Goal: Transaction & Acquisition: Download file/media

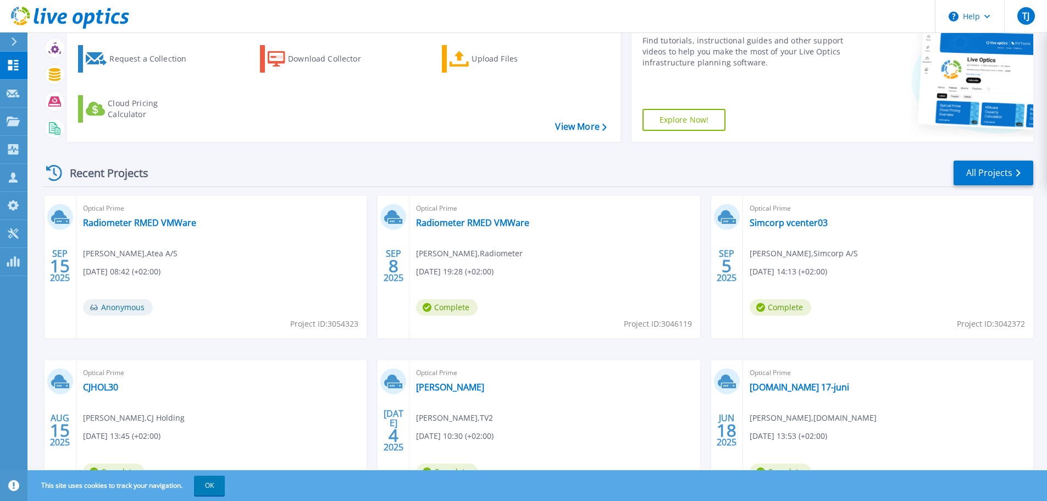
scroll to position [154, 0]
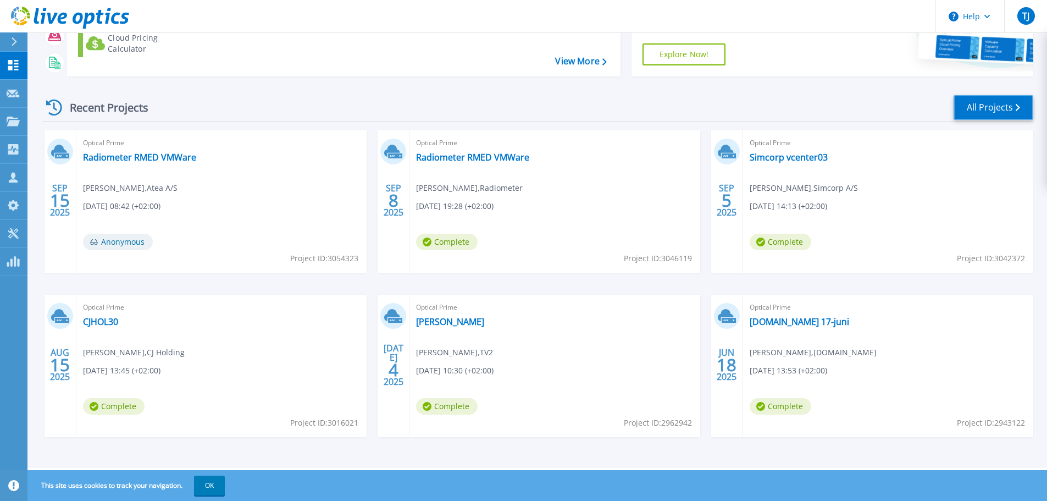
click at [985, 111] on link "All Projects" at bounding box center [994, 107] width 80 height 25
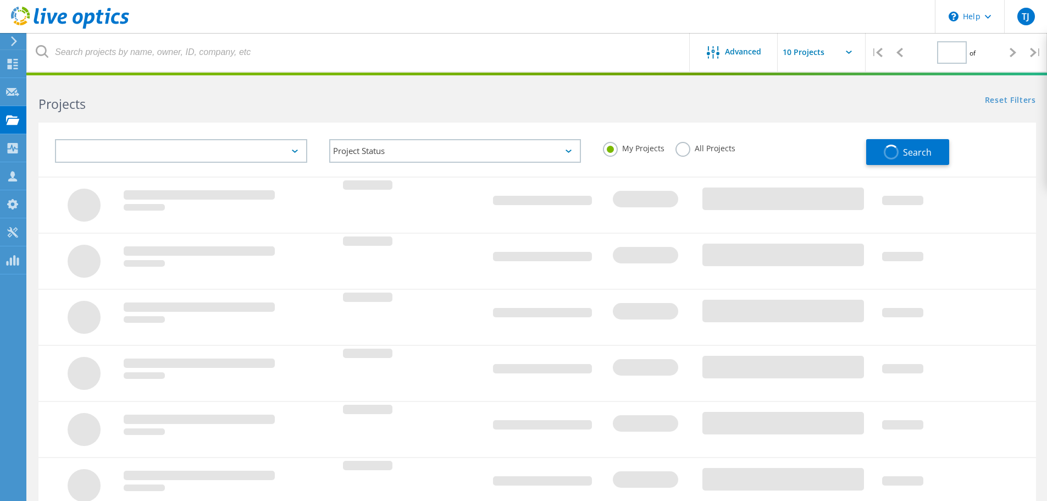
type input "1"
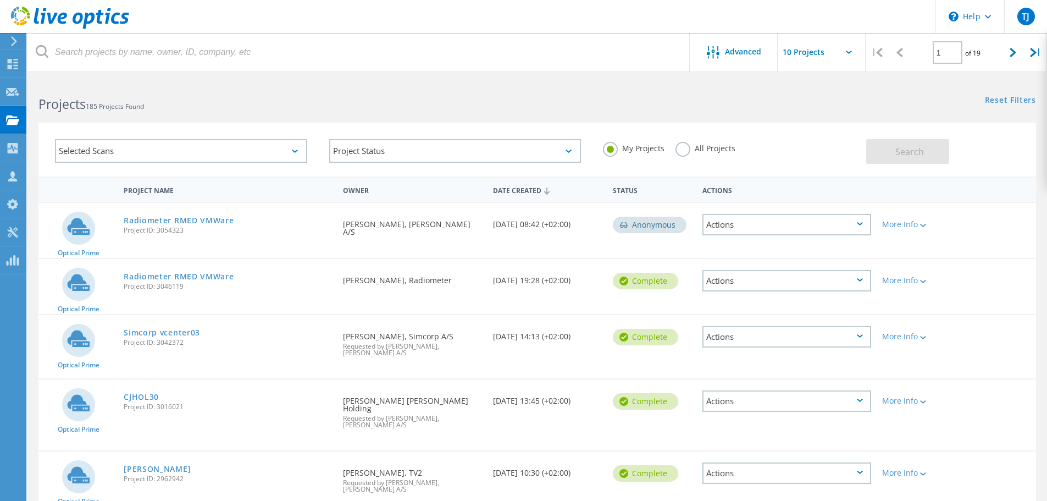
click at [849, 54] on input "text" at bounding box center [833, 52] width 110 height 38
click at [822, 136] on div "Show 40 Projects" at bounding box center [832, 135] width 109 height 18
type input "Show 40 Projects"
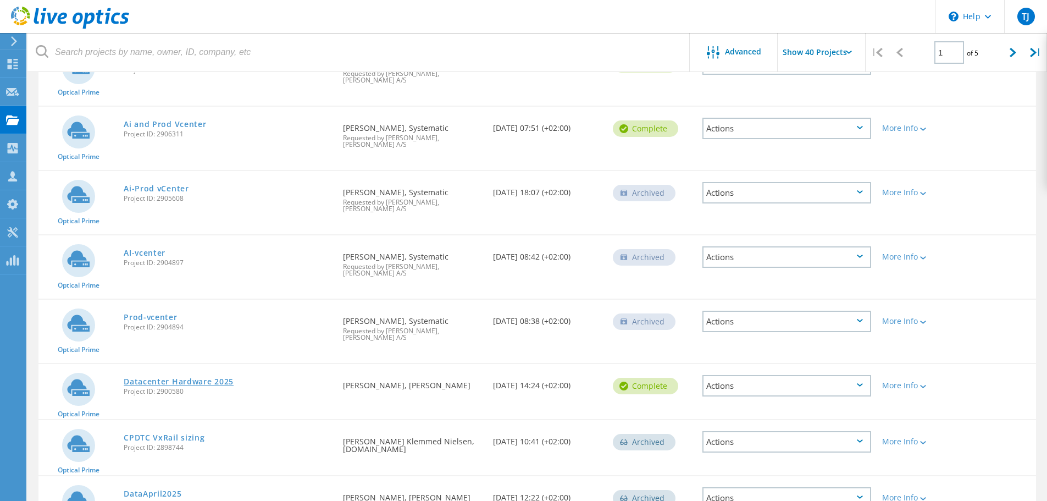
click at [196, 378] on link "Datacenter Hardware 2025" at bounding box center [179, 382] width 110 height 8
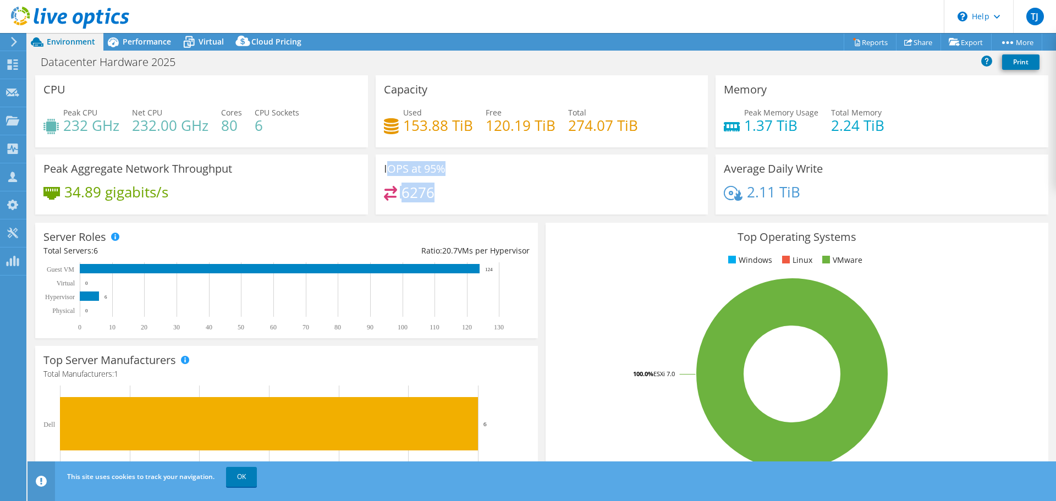
drag, startPoint x: 384, startPoint y: 190, endPoint x: 388, endPoint y: 169, distance: 21.8
click at [388, 169] on div "IOPS at 95% 6276" at bounding box center [541, 184] width 333 height 60
click at [428, 191] on h4 "6276" at bounding box center [417, 192] width 33 height 12
click at [143, 41] on span "Performance" at bounding box center [147, 41] width 48 height 10
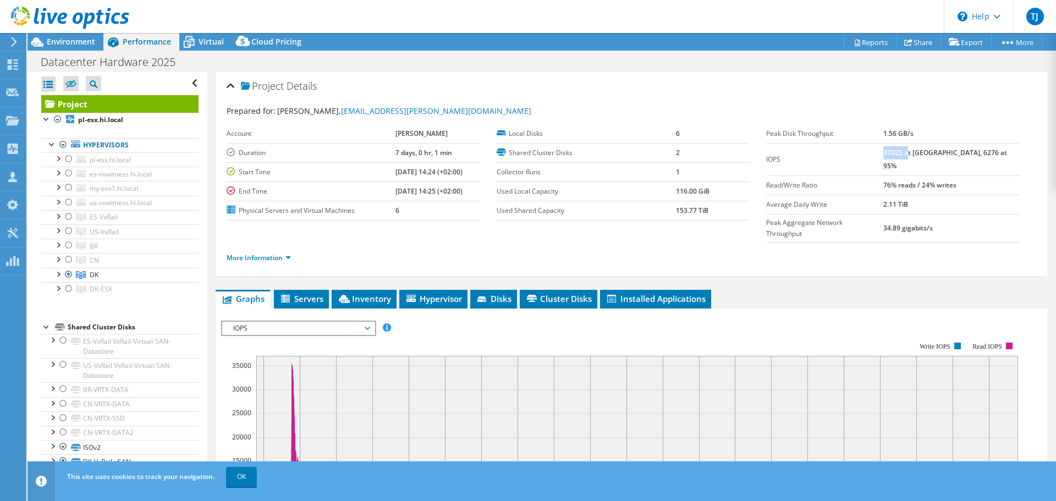
drag, startPoint x: 907, startPoint y: 155, endPoint x: 931, endPoint y: 156, distance: 24.7
click at [931, 156] on b "37025 at Peak, 6276 at 95%" at bounding box center [945, 159] width 124 height 23
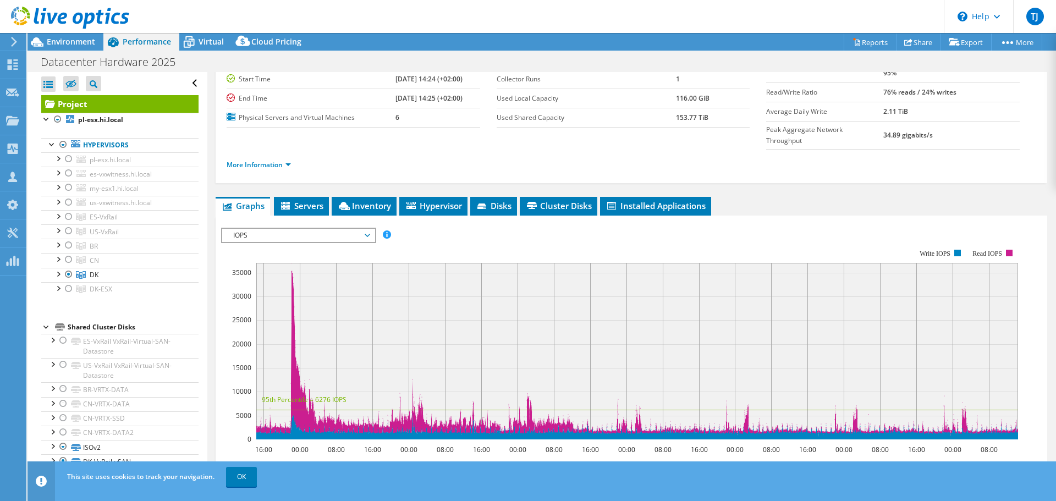
scroll to position [110, 0]
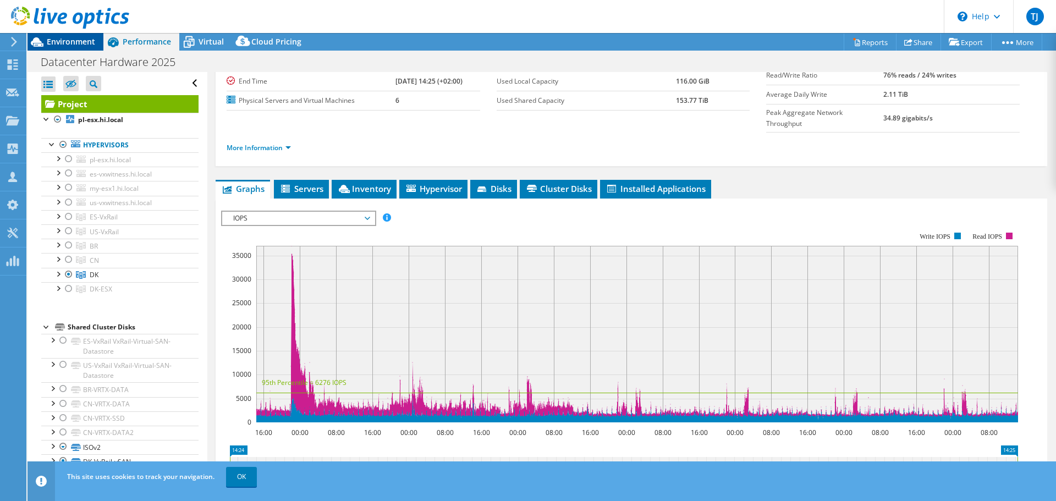
click at [58, 45] on span "Environment" at bounding box center [71, 41] width 48 height 10
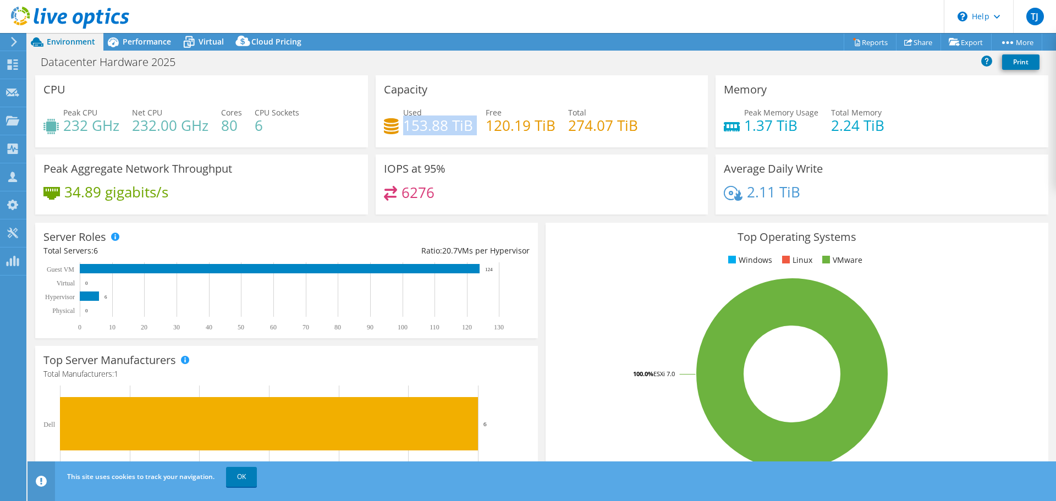
drag, startPoint x: 401, startPoint y: 126, endPoint x: 480, endPoint y: 121, distance: 79.9
click at [480, 121] on div "Used 153.88 TiB Free 120.19 TiB Total 274.07 TiB" at bounding box center [542, 125] width 316 height 36
drag, startPoint x: 556, startPoint y: 128, endPoint x: 633, endPoint y: 123, distance: 76.6
click at [633, 123] on div "Used 153.88 TiB Free 120.19 TiB Total 274.07 TiB" at bounding box center [542, 125] width 316 height 36
drag, startPoint x: 474, startPoint y: 126, endPoint x: 404, endPoint y: 126, distance: 70.4
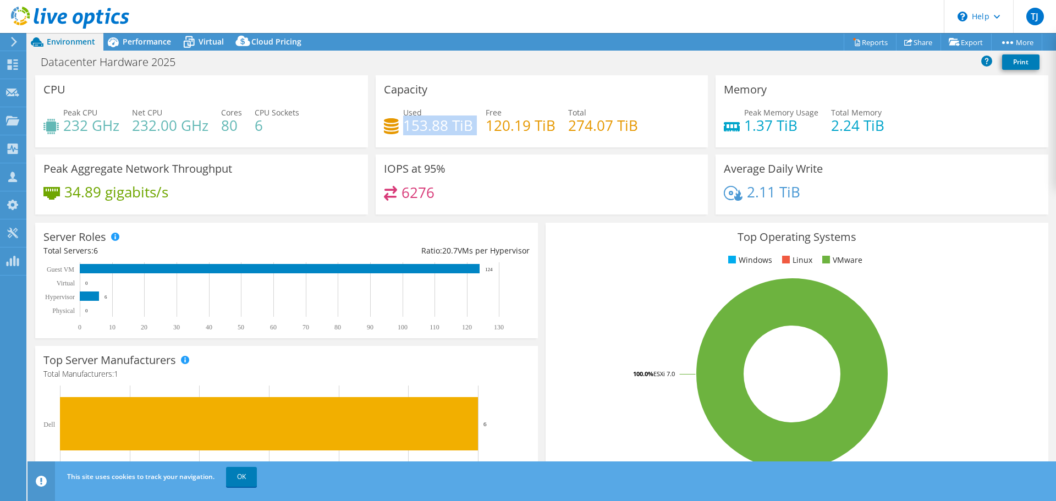
click at [404, 126] on div "Used 153.88 TiB Free 120.19 TiB Total 274.07 TiB" at bounding box center [542, 125] width 316 height 36
click at [413, 128] on h4 "153.88 TiB" at bounding box center [438, 125] width 70 height 12
click at [871, 42] on link "Reports" at bounding box center [869, 42] width 53 height 17
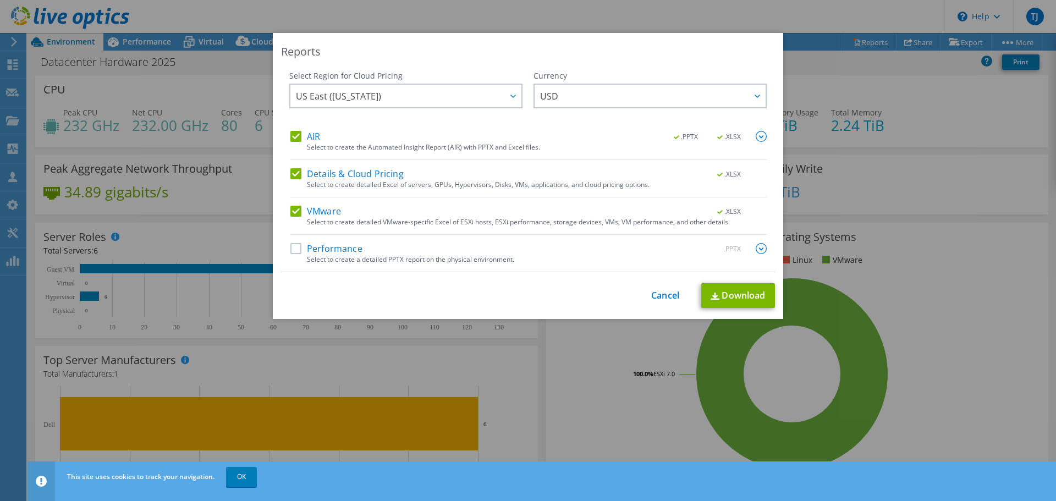
click at [298, 244] on label "Performance" at bounding box center [326, 248] width 72 height 11
click at [0, 0] on input "Performance" at bounding box center [0, 0] width 0 height 0
click at [733, 296] on link "Download" at bounding box center [738, 295] width 74 height 25
